Goal: Task Accomplishment & Management: Manage account settings

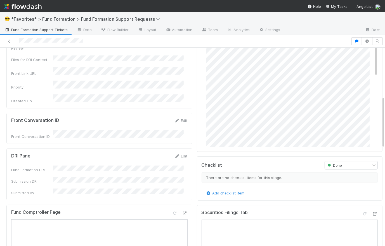
scroll to position [242, 0]
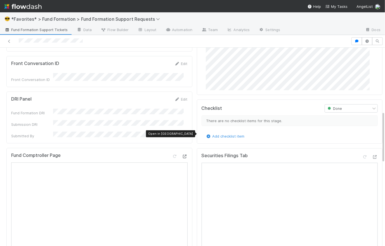
click at [182, 154] on icon at bounding box center [185, 156] width 6 height 4
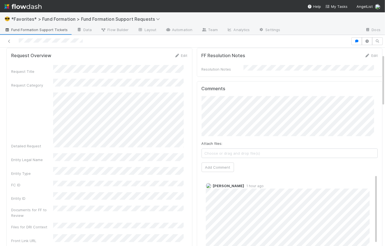
scroll to position [0, 0]
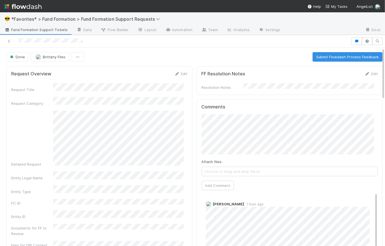
click at [198, 55] on div "Done Brittany Files Submit Flowdash Process Feedback" at bounding box center [194, 57] width 376 height 10
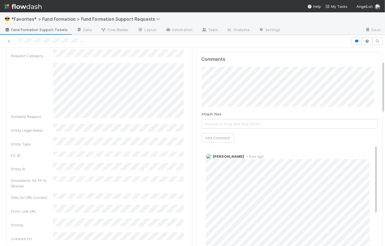
scroll to position [45, 0]
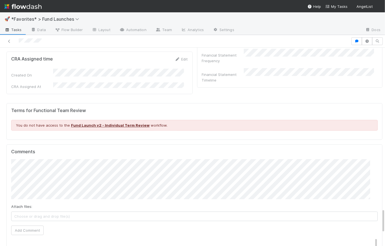
scroll to position [1343, 0]
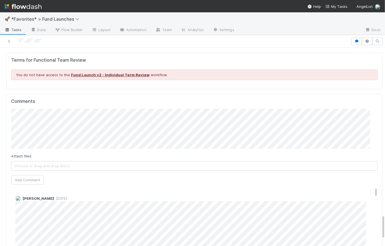
click at [63, 196] on span "[DATE]" at bounding box center [60, 198] width 13 height 4
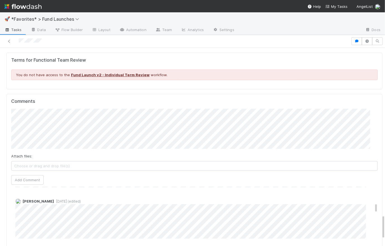
click at [17, 39] on div at bounding box center [175, 41] width 347 height 8
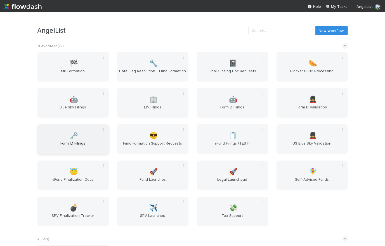
click at [81, 133] on div "🗝️ Form ID Filings" at bounding box center [72, 138] width 71 height 29
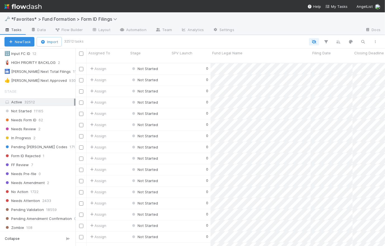
scroll to position [180, 0]
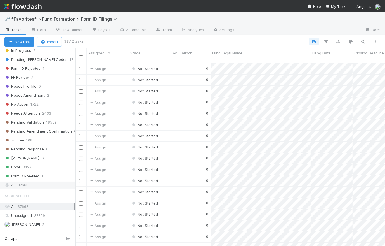
click at [35, 182] on div "All 37668" at bounding box center [39, 184] width 70 height 7
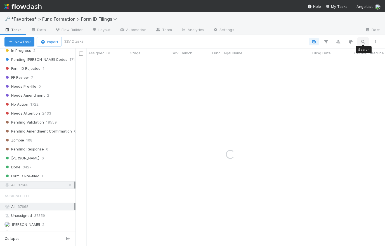
click at [363, 42] on icon "button" at bounding box center [364, 41] width 6 height 5
click at [330, 33] on input at bounding box center [334, 32] width 56 height 7
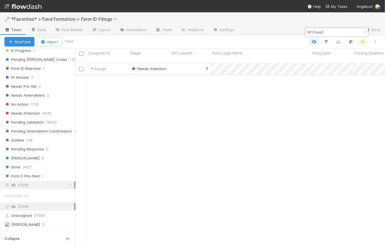
type input "SF1 Fund I"
click at [183, 65] on div "0" at bounding box center [190, 68] width 41 height 11
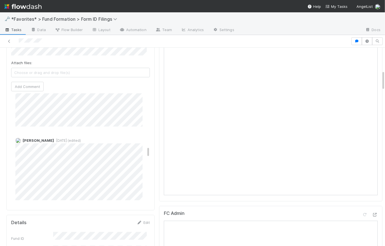
scroll to position [475, 0]
click at [61, 140] on span "1 month ago (edited)" at bounding box center [67, 141] width 27 height 4
click at [75, 143] on div "Catherine Lambright 2 weeks ago Edit Delete" at bounding box center [82, 169] width 142 height 66
click at [67, 143] on span "[DATE]" at bounding box center [60, 143] width 13 height 4
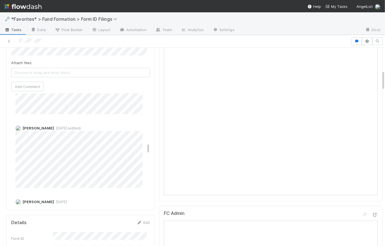
scroll to position [470, 0]
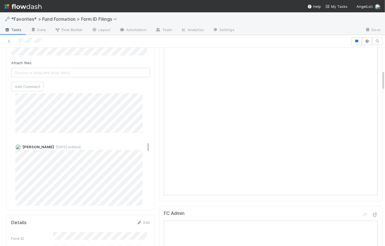
click at [67, 146] on span "1 month ago (edited)" at bounding box center [67, 147] width 27 height 4
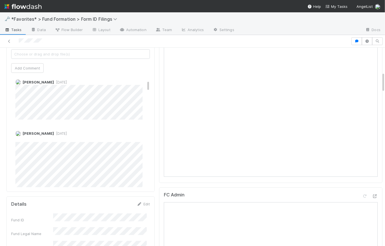
scroll to position [51, 0]
click at [16, 32] on span "Tasks" at bounding box center [12, 30] width 17 height 6
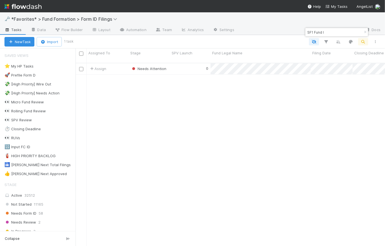
scroll to position [183, 306]
click at [32, 74] on div "🚀 Prefile Form D" at bounding box center [19, 75] width 31 height 7
click at [365, 31] on icon "button" at bounding box center [365, 31] width 6 height 3
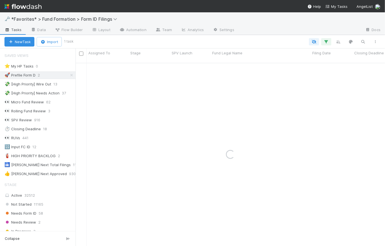
click at [255, 37] on div "New Task Import 1 task" at bounding box center [192, 41] width 385 height 13
click at [255, 39] on div at bounding box center [226, 41] width 309 height 7
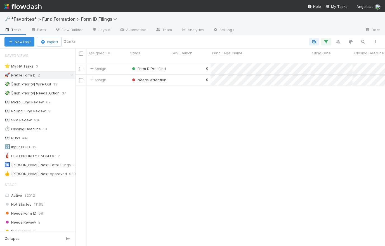
click at [188, 64] on div "0" at bounding box center [190, 68] width 41 height 11
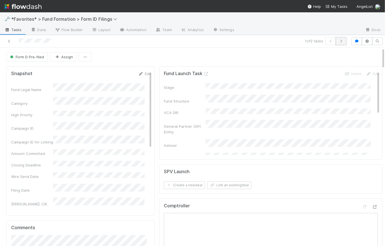
click at [342, 43] on button "button" at bounding box center [341, 41] width 11 height 8
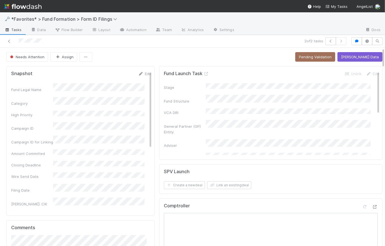
click at [11, 31] on span "Tasks" at bounding box center [12, 30] width 17 height 6
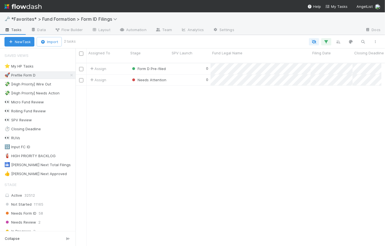
scroll to position [4, 4]
click at [69, 75] on icon at bounding box center [72, 75] width 6 height 4
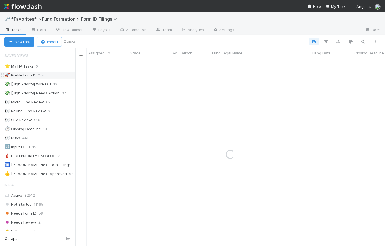
click at [34, 74] on div "🚀 Prefile Form D" at bounding box center [19, 75] width 31 height 7
click at [327, 42] on icon "button" at bounding box center [327, 41] width 6 height 5
click at [327, 42] on div "Loading..." at bounding box center [192, 123] width 385 height 246
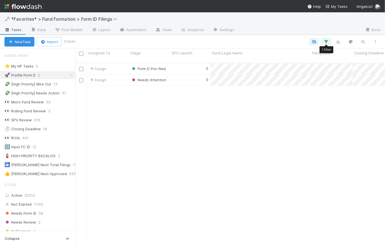
scroll to position [183, 306]
click at [327, 41] on icon "button" at bounding box center [327, 41] width 6 height 5
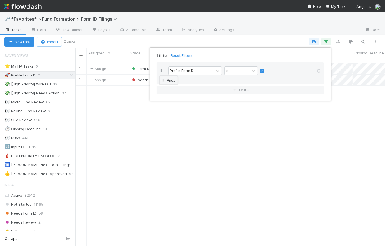
click at [171, 81] on link "And.." at bounding box center [169, 80] width 18 height 8
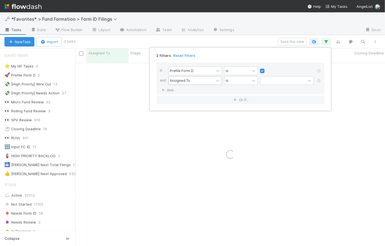
click at [188, 82] on div "Assigned To" at bounding box center [180, 80] width 20 height 5
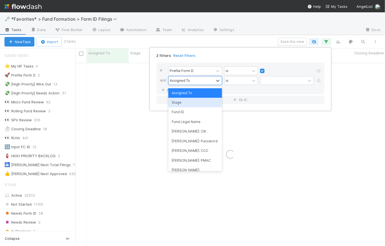
click at [188, 102] on div "Stage" at bounding box center [195, 103] width 54 height 10
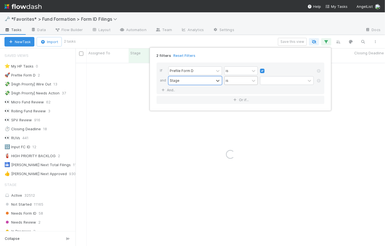
click at [235, 82] on div "is" at bounding box center [237, 80] width 25 height 8
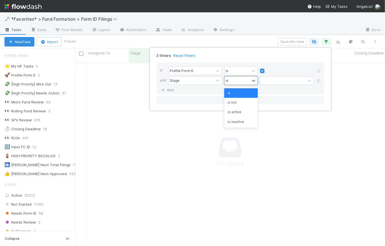
click at [236, 102] on div "is not" at bounding box center [241, 103] width 34 height 10
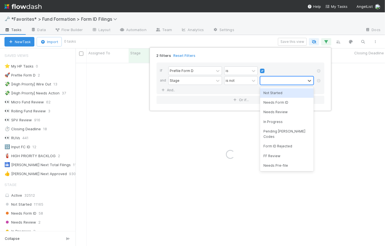
click at [281, 82] on div at bounding box center [282, 80] width 45 height 8
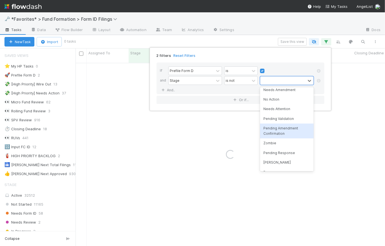
scroll to position [97, 0]
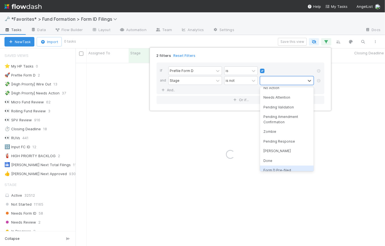
click at [286, 165] on div "Form D Pre-filed" at bounding box center [287, 170] width 54 height 10
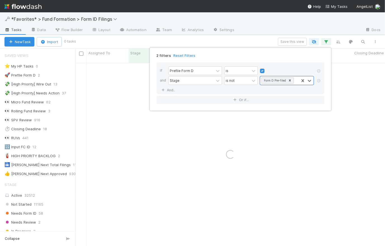
click at [285, 72] on div at bounding box center [287, 71] width 54 height 6
click at [265, 41] on div "2 filters Reset Filters If Prefile Form D is and Stage is not Form D Pre-filed …" at bounding box center [192, 123] width 385 height 246
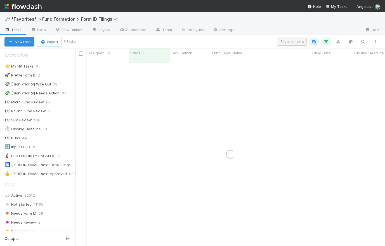
click at [291, 41] on button "Save this view" at bounding box center [292, 42] width 29 height 8
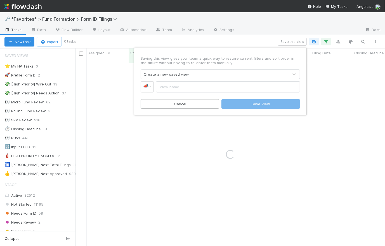
click at [186, 75] on div "Create a new saved view" at bounding box center [166, 74] width 45 height 6
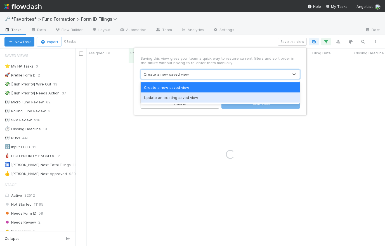
click at [183, 98] on div "Update an existing saved view" at bounding box center [220, 97] width 159 height 10
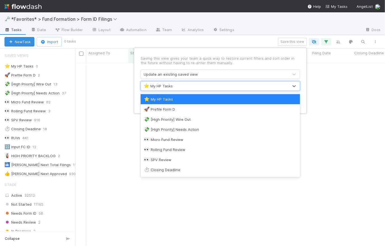
click at [233, 86] on div "⭐ My HP Tasks" at bounding box center [215, 85] width 148 height 9
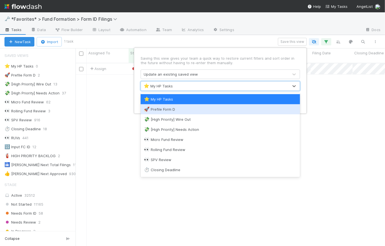
click at [208, 104] on div "🚀 Prefile Form D" at bounding box center [220, 109] width 159 height 10
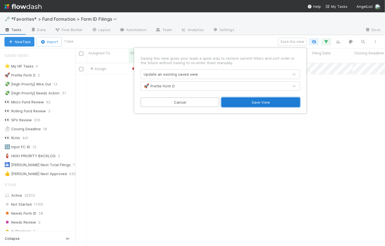
click at [259, 102] on button "Save View" at bounding box center [261, 102] width 79 height 10
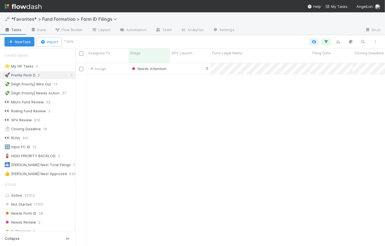
click at [249, 35] on div "New Task Import 1 task" at bounding box center [192, 41] width 385 height 13
click at [188, 64] on div "0" at bounding box center [190, 68] width 41 height 11
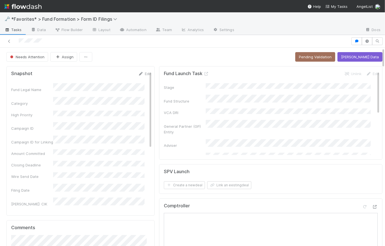
click at [15, 30] on span "Tasks" at bounding box center [12, 30] width 17 height 6
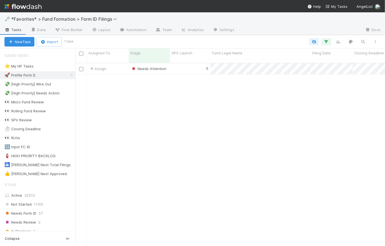
scroll to position [183, 306]
click at [69, 76] on icon at bounding box center [72, 75] width 6 height 4
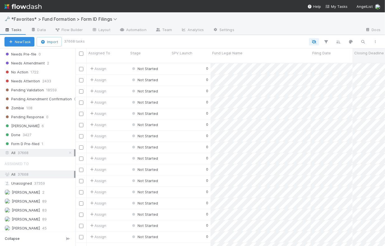
scroll to position [183, 306]
click at [362, 41] on icon "button" at bounding box center [364, 41] width 6 height 5
click at [333, 32] on input at bounding box center [334, 32] width 56 height 7
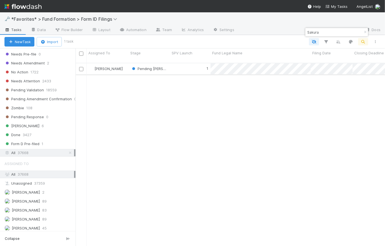
type input "Sakura"
click at [183, 65] on div "1" at bounding box center [190, 68] width 41 height 11
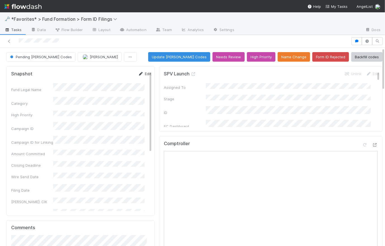
click at [141, 73] on link "Edit" at bounding box center [144, 73] width 13 height 4
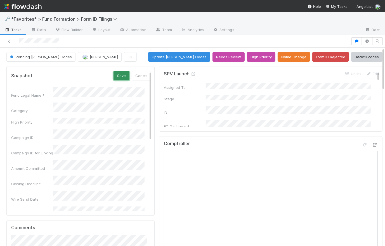
click at [119, 72] on button "Save" at bounding box center [122, 76] width 16 height 10
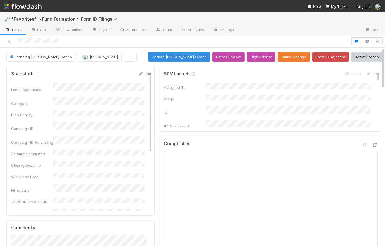
click at [147, 42] on div at bounding box center [175, 41] width 347 height 8
click at [30, 10] on img at bounding box center [22, 7] width 37 height 10
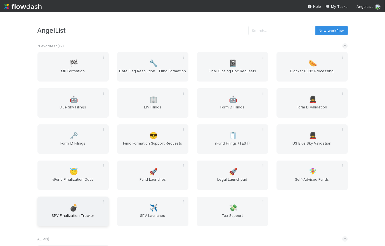
click at [79, 209] on div "💣 SPV Finalization Tracker" at bounding box center [72, 210] width 71 height 29
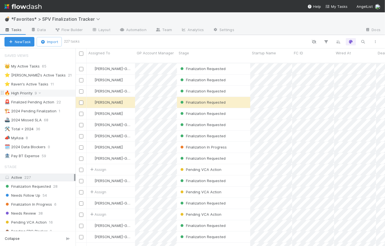
scroll to position [112, 0]
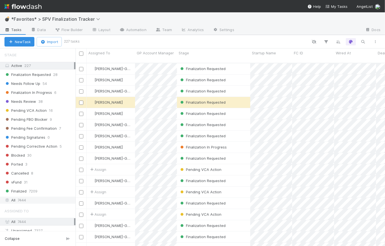
click at [30, 197] on div "All 7444" at bounding box center [39, 199] width 70 height 7
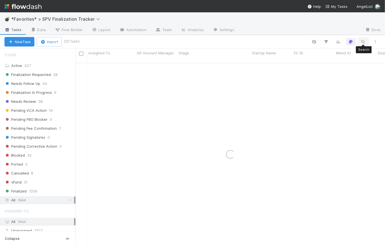
click at [363, 40] on icon "button" at bounding box center [364, 41] width 6 height 5
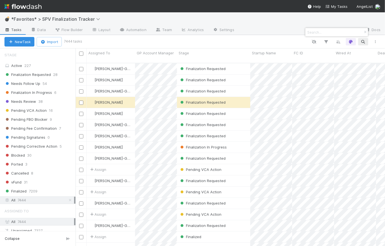
scroll to position [183, 306]
click at [336, 33] on input at bounding box center [334, 32] width 56 height 7
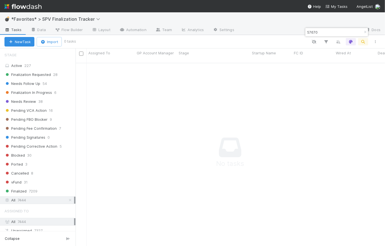
scroll to position [180, 306]
click at [319, 33] on input "57670" at bounding box center [334, 32] width 56 height 7
drag, startPoint x: 306, startPoint y: 32, endPoint x: 314, endPoint y: 34, distance: 7.8
click at [306, 32] on input "57670" at bounding box center [334, 32] width 56 height 7
click at [320, 33] on input "57670" at bounding box center [334, 32] width 56 height 7
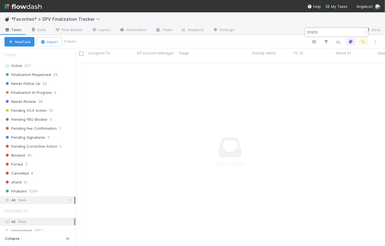
type input "57670"
click at [256, 42] on div at bounding box center [228, 41] width 307 height 7
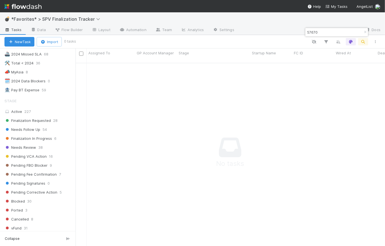
scroll to position [0, 0]
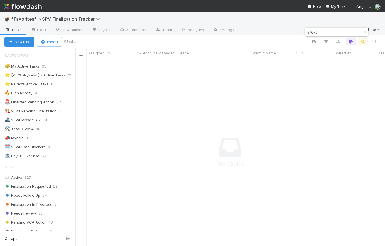
click at [365, 31] on icon "button" at bounding box center [365, 31] width 6 height 3
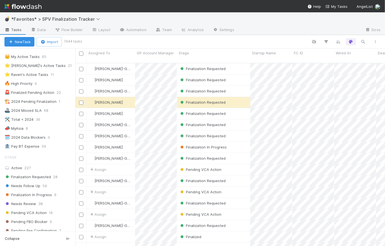
scroll to position [183, 306]
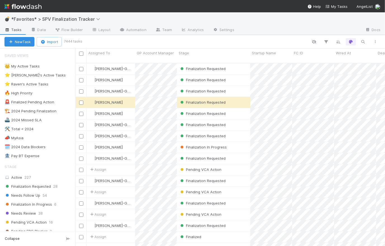
scroll to position [183, 306]
click at [364, 38] on button "button" at bounding box center [363, 41] width 10 height 7
click at [335, 31] on input at bounding box center [334, 32] width 56 height 7
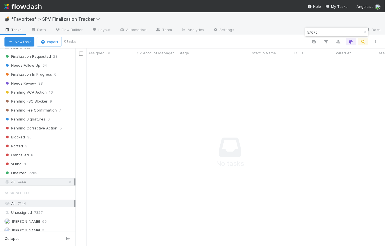
scroll to position [163, 0]
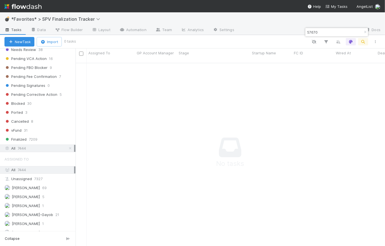
click at [307, 30] on input "57670" at bounding box center [334, 32] width 56 height 7
click at [322, 30] on input "57670" at bounding box center [334, 32] width 56 height 7
type input "57670"
click at [365, 31] on icon "button" at bounding box center [365, 31] width 6 height 3
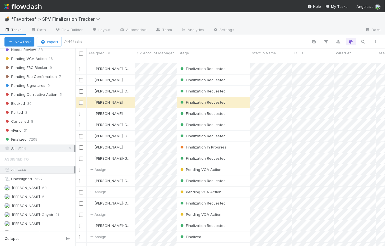
scroll to position [183, 306]
click at [34, 86] on span "Pending Signatures" at bounding box center [24, 85] width 41 height 7
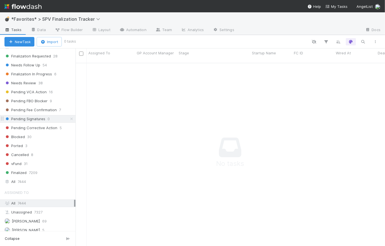
scroll to position [124, 0]
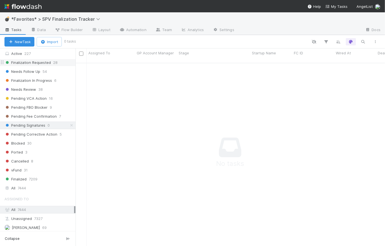
click at [35, 61] on span "Finalization Requested" at bounding box center [27, 62] width 46 height 7
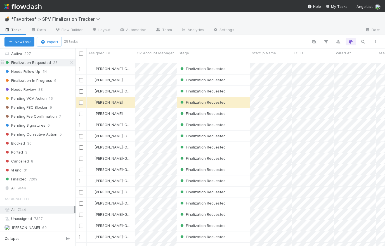
scroll to position [183, 306]
type input "57670"
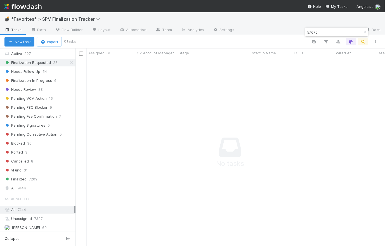
scroll to position [180, 306]
click at [327, 29] on input "57670" at bounding box center [334, 32] width 56 height 7
click at [326, 29] on input "57670" at bounding box center [334, 32] width 56 height 7
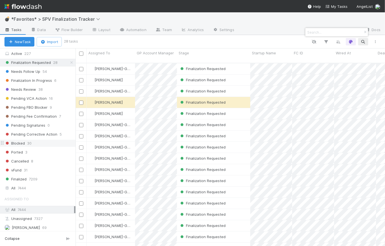
scroll to position [183, 306]
click at [69, 61] on div at bounding box center [192, 123] width 385 height 246
click at [36, 4] on img at bounding box center [22, 7] width 37 height 10
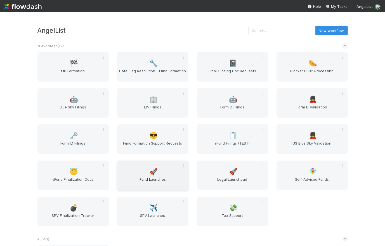
click at [162, 179] on span "Fund Launches" at bounding box center [152, 181] width 67 height 11
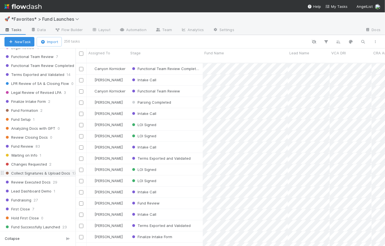
scroll to position [251, 0]
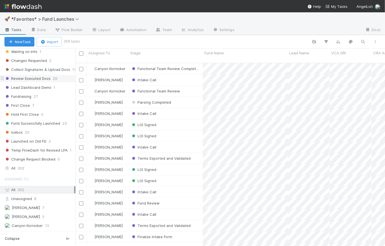
click at [31, 77] on span "Review Executed Docs" at bounding box center [27, 78] width 46 height 7
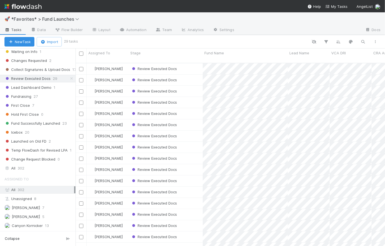
scroll to position [183, 306]
click at [198, 109] on div "Review Executed Docs" at bounding box center [166, 113] width 74 height 11
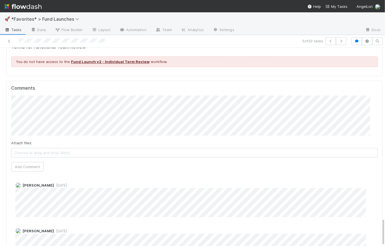
scroll to position [1203, 0]
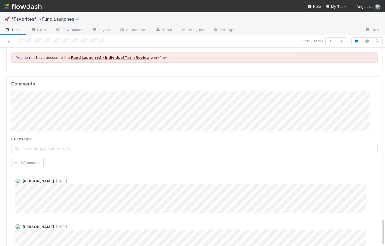
click at [34, 9] on img at bounding box center [22, 7] width 37 height 10
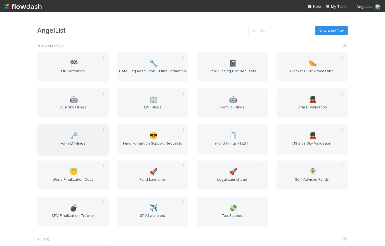
click at [66, 144] on span "Form ID Filings" at bounding box center [73, 145] width 67 height 11
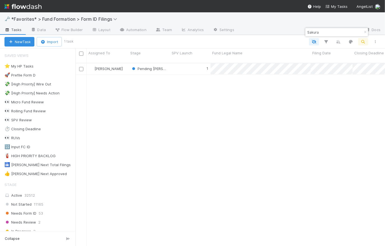
scroll to position [183, 306]
click at [366, 31] on icon "button" at bounding box center [365, 31] width 6 height 3
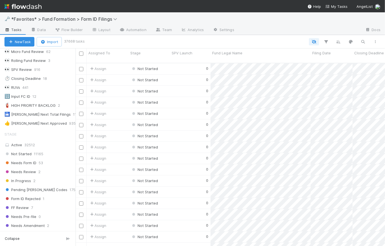
scroll to position [0, 0]
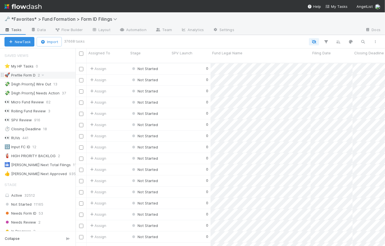
click at [28, 77] on div "🚀 Prefile Form D" at bounding box center [19, 75] width 31 height 7
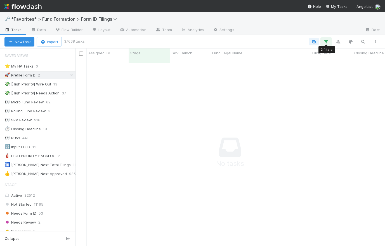
click at [330, 40] on button "button" at bounding box center [326, 41] width 10 height 7
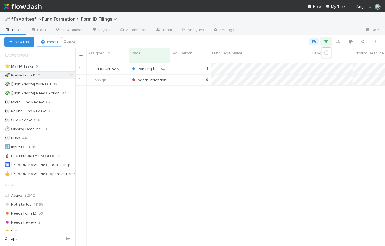
scroll to position [183, 306]
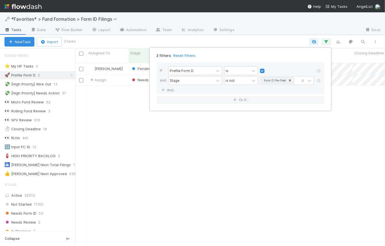
click at [269, 38] on div "2 filters Reset Filters If Prefile Form D is and Stage is not Form D Pre-filed …" at bounding box center [192, 123] width 385 height 246
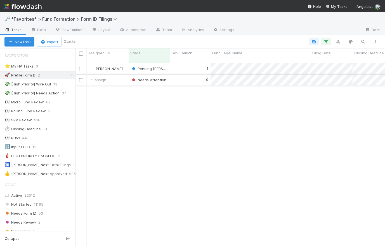
click at [192, 74] on div "0" at bounding box center [190, 79] width 41 height 11
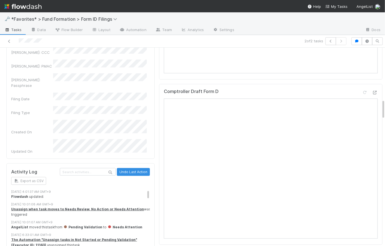
scroll to position [499, 0]
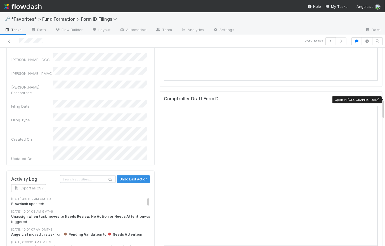
click at [372, 99] on icon at bounding box center [375, 100] width 6 height 4
click at [29, 8] on img at bounding box center [22, 7] width 37 height 10
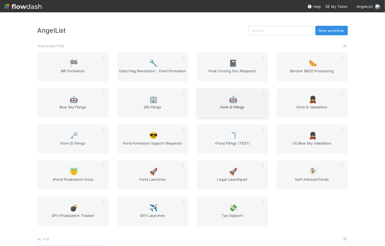
click at [244, 101] on div "🤖 Form D Filings" at bounding box center [232, 102] width 71 height 29
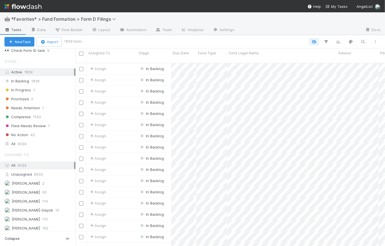
scroll to position [115, 0]
click at [27, 141] on div "All 9024" at bounding box center [39, 143] width 70 height 7
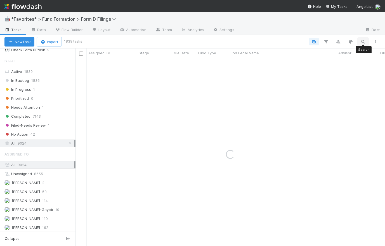
click at [363, 40] on icon "button" at bounding box center [364, 41] width 6 height 5
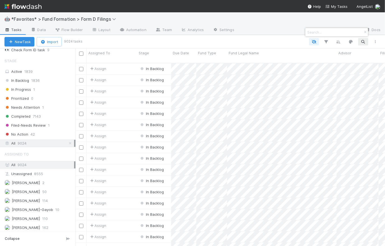
scroll to position [183, 306]
click at [326, 35] on input at bounding box center [334, 32] width 56 height 7
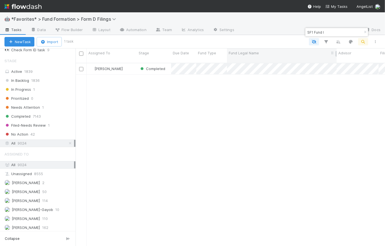
type input "SF1 Fund I"
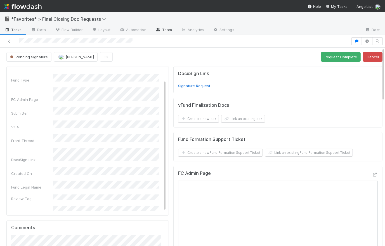
click at [166, 28] on link "Team" at bounding box center [163, 30] width 25 height 9
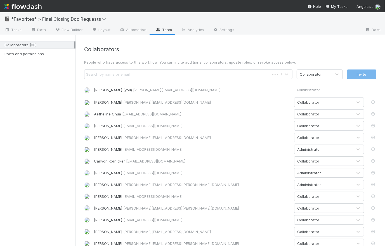
click at [252, 75] on div "Search by name or email..." at bounding box center [176, 74] width 185 height 9
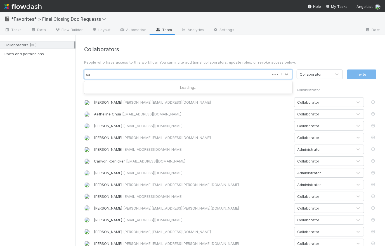
type input "sam"
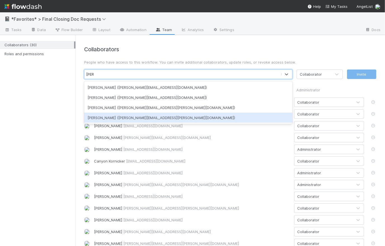
click at [204, 117] on div "Sam Josephson (sam.josephson@angellist.com)" at bounding box center [188, 117] width 208 height 10
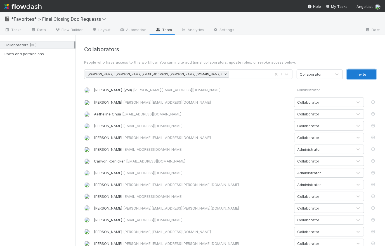
click at [287, 74] on button "Invite" at bounding box center [361, 74] width 29 height 10
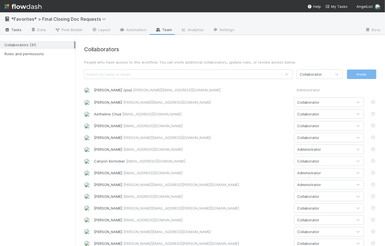
click at [15, 30] on span "Tasks" at bounding box center [12, 30] width 17 height 6
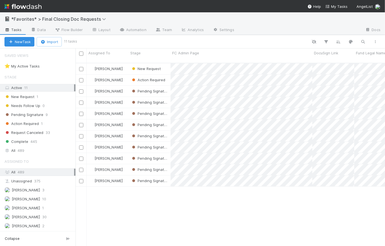
scroll to position [183, 306]
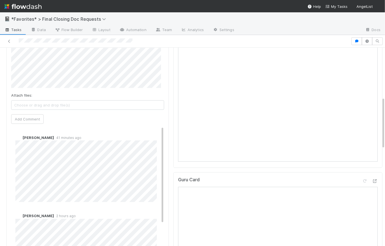
scroll to position [139, 0]
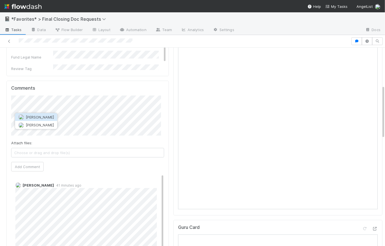
click at [48, 117] on span "[PERSON_NAME]" at bounding box center [40, 117] width 28 height 4
click at [43, 119] on button "[PERSON_NAME]" at bounding box center [36, 117] width 42 height 8
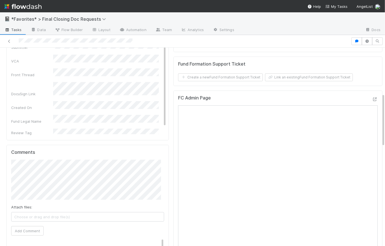
scroll to position [71, 0]
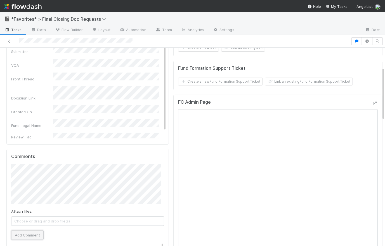
click at [36, 234] on button "Add Comment" at bounding box center [27, 235] width 32 height 10
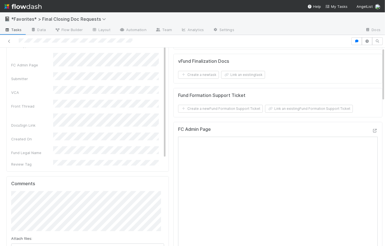
scroll to position [0, 0]
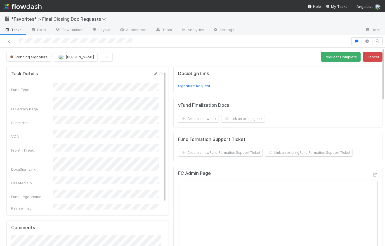
click at [16, 30] on span "Tasks" at bounding box center [12, 30] width 17 height 6
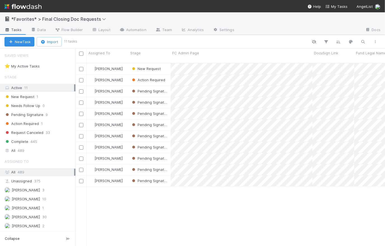
scroll to position [183, 306]
click at [126, 87] on div "Raven Jacinto" at bounding box center [108, 91] width 42 height 11
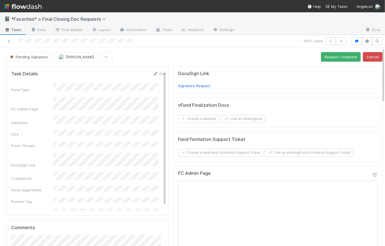
click at [180, 58] on div "Pending Signature Raven Jacinto Request Complete Cancel" at bounding box center [194, 57] width 376 height 10
click at [287, 41] on icon "button" at bounding box center [341, 40] width 6 height 3
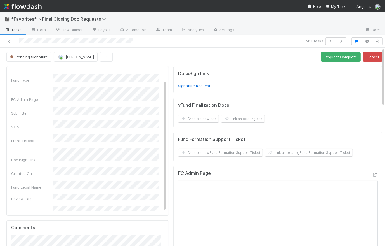
scroll to position [347, 0]
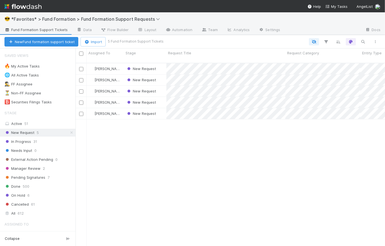
scroll to position [183, 306]
click at [163, 97] on div "New Request" at bounding box center [145, 102] width 43 height 11
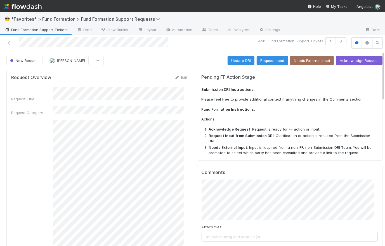
click at [30, 29] on span "Fund Formation Support Tickets" at bounding box center [35, 30] width 63 height 6
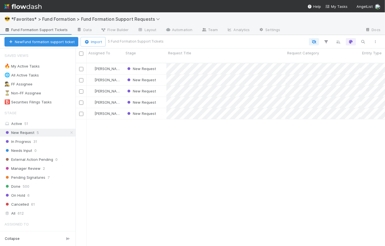
scroll to position [183, 306]
click at [136, 133] on div "[PERSON_NAME] New Request [DATE] 6:29:49 AM [DATE] 6:29:49 AM 0 0 0 0 0 [PERSON…" at bounding box center [231, 156] width 310 height 187
click at [174, 167] on div "Rick Segers New Request 8/15/25, 6:29:49 AM 8/15/25, 6:29:49 AM 0 0 0 0 0 Cathe…" at bounding box center [231, 156] width 310 height 187
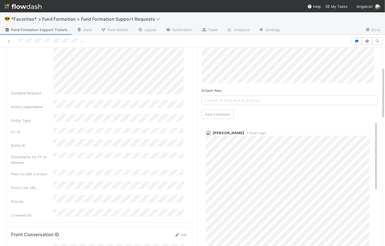
scroll to position [63, 0]
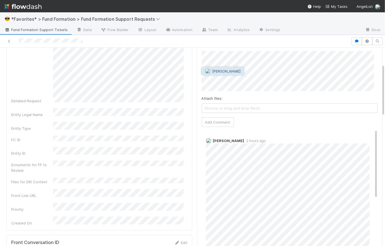
click at [224, 68] on button "[PERSON_NAME]" at bounding box center [223, 71] width 42 height 8
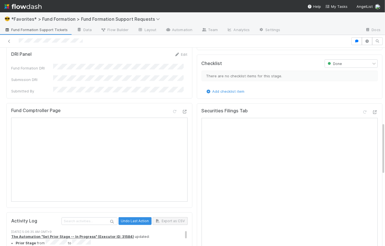
scroll to position [285, 0]
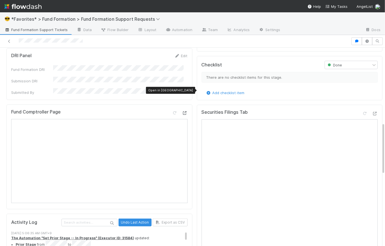
click at [183, 111] on icon at bounding box center [185, 113] width 6 height 4
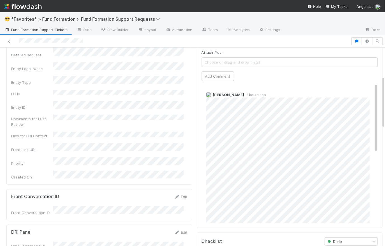
scroll to position [6, 0]
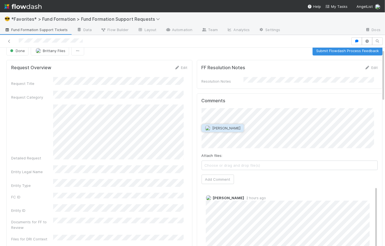
click at [225, 126] on span "Durga Arjun" at bounding box center [226, 128] width 28 height 4
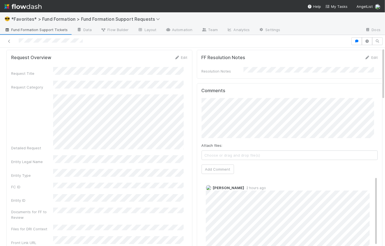
scroll to position [0, 0]
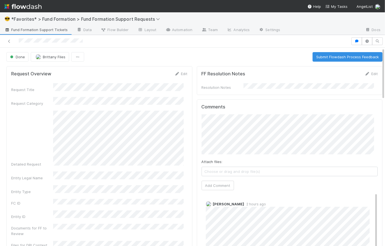
drag, startPoint x: 262, startPoint y: 181, endPoint x: 224, endPoint y: 191, distance: 39.1
click at [231, 197] on div "Comments Attach files: Choose or drag and drop file(s) Add Comment Durga Arjun …" at bounding box center [290, 218] width 176 height 228
click at [227, 182] on button "Add Comment" at bounding box center [218, 185] width 32 height 10
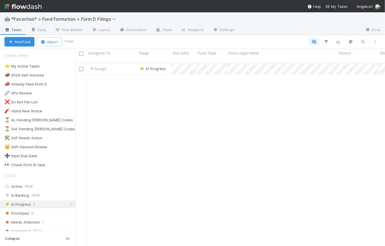
scroll to position [183, 306]
